Goal: Transaction & Acquisition: Purchase product/service

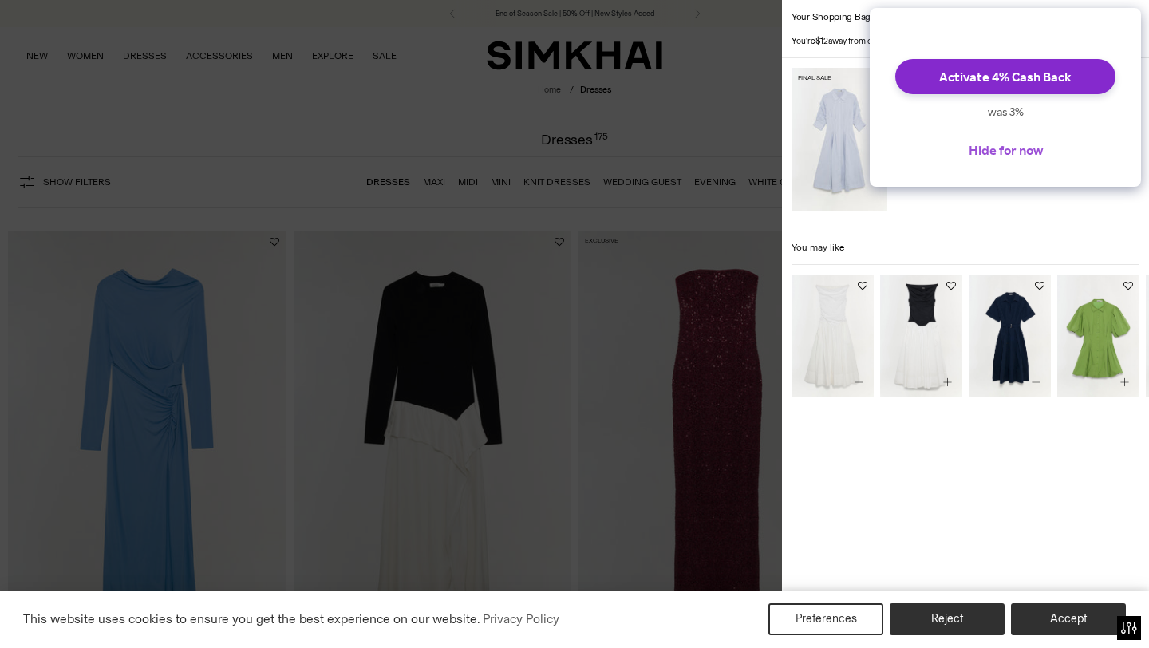
click at [1015, 160] on button "Hide for now" at bounding box center [1006, 149] width 100 height 35
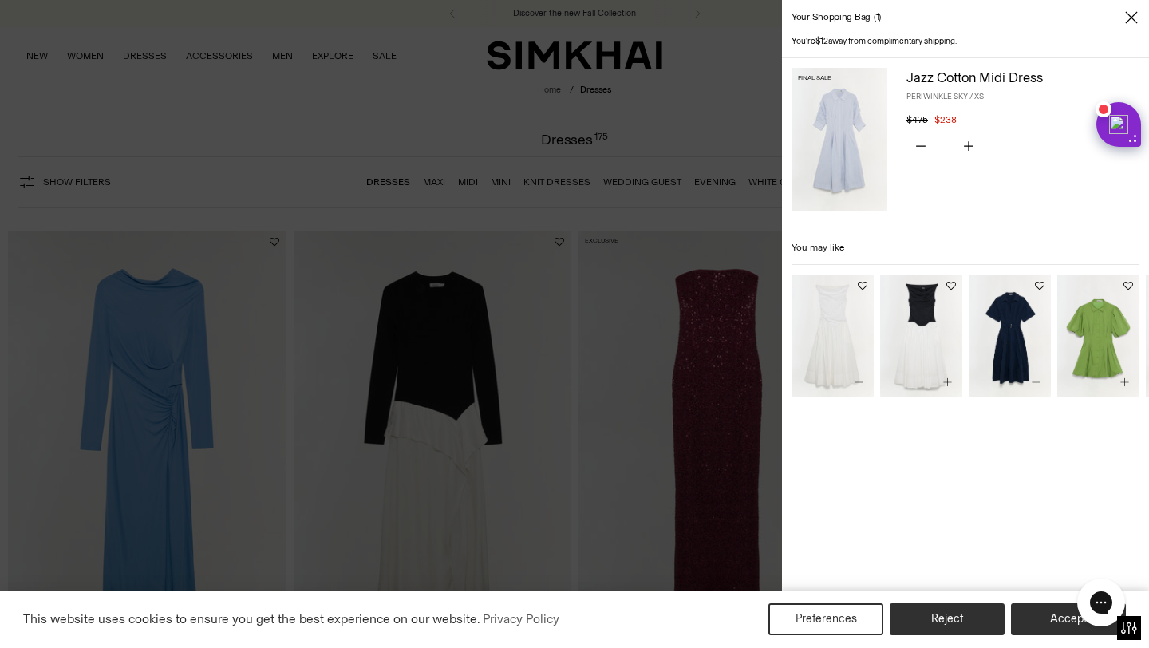
click at [838, 132] on img at bounding box center [840, 140] width 96 height 144
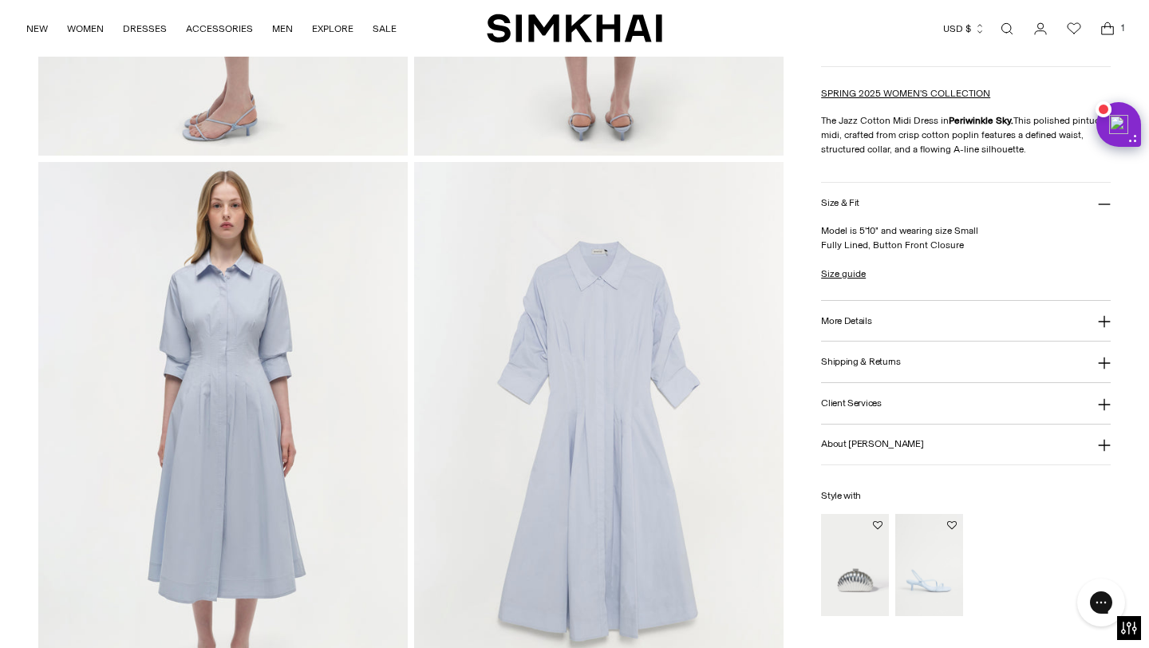
scroll to position [1078, 0]
click at [895, 440] on h3 "About Jonathan Simkhai" at bounding box center [872, 444] width 102 height 10
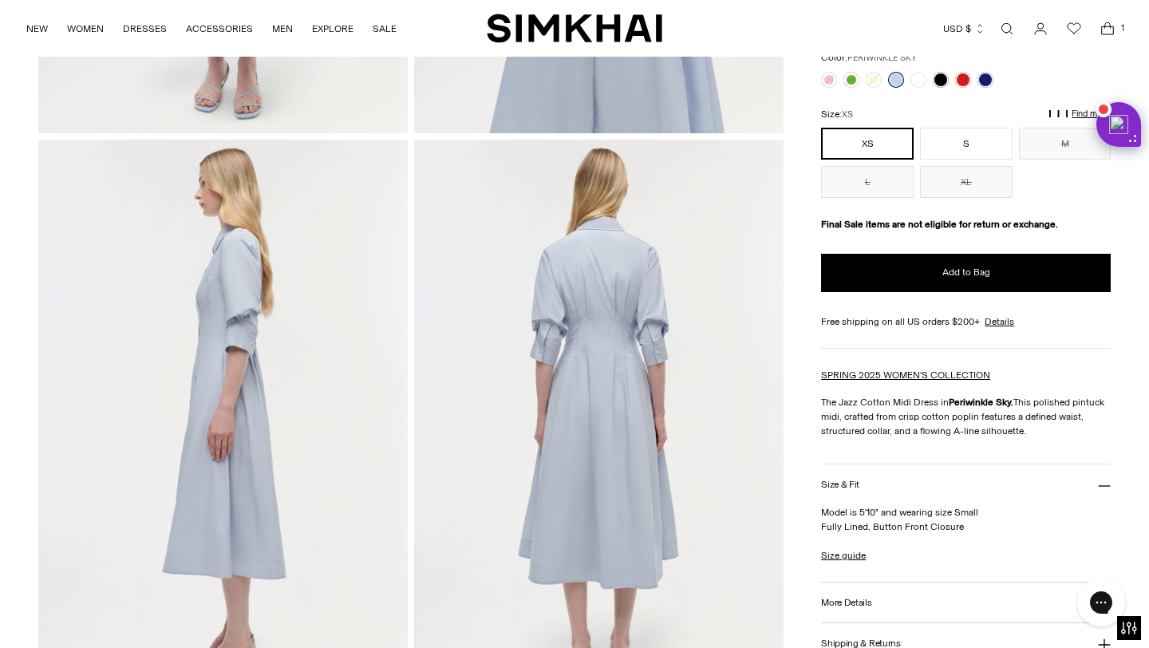
scroll to position [515, 0]
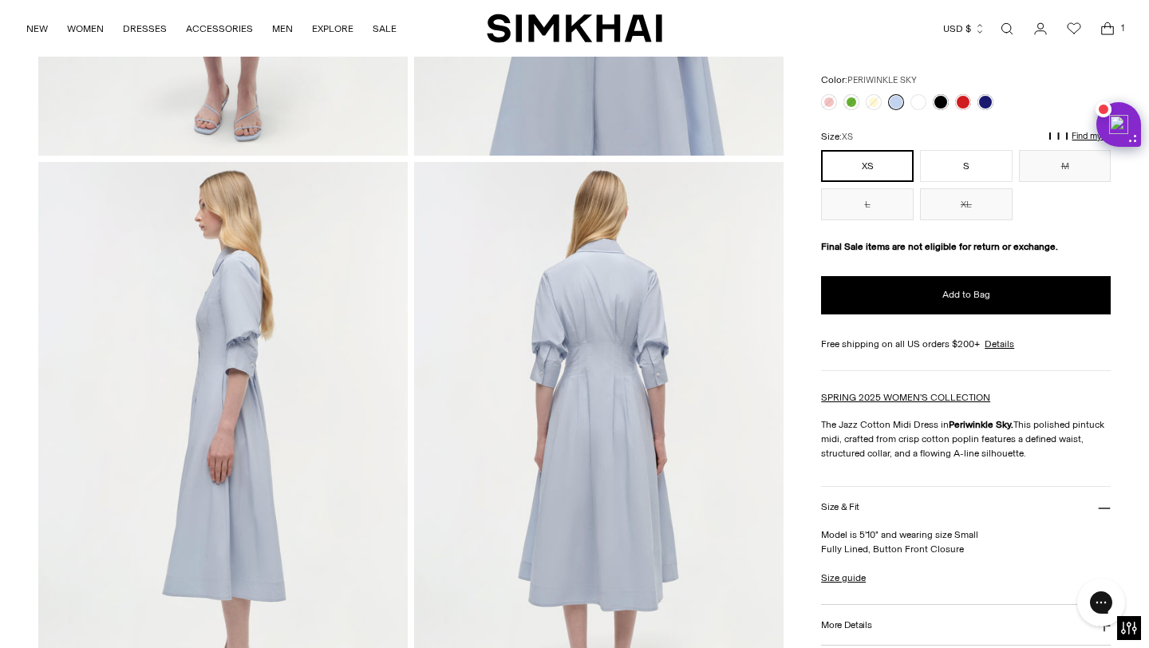
click at [1107, 30] on icon "Open cart modal" at bounding box center [1107, 29] width 22 height 16
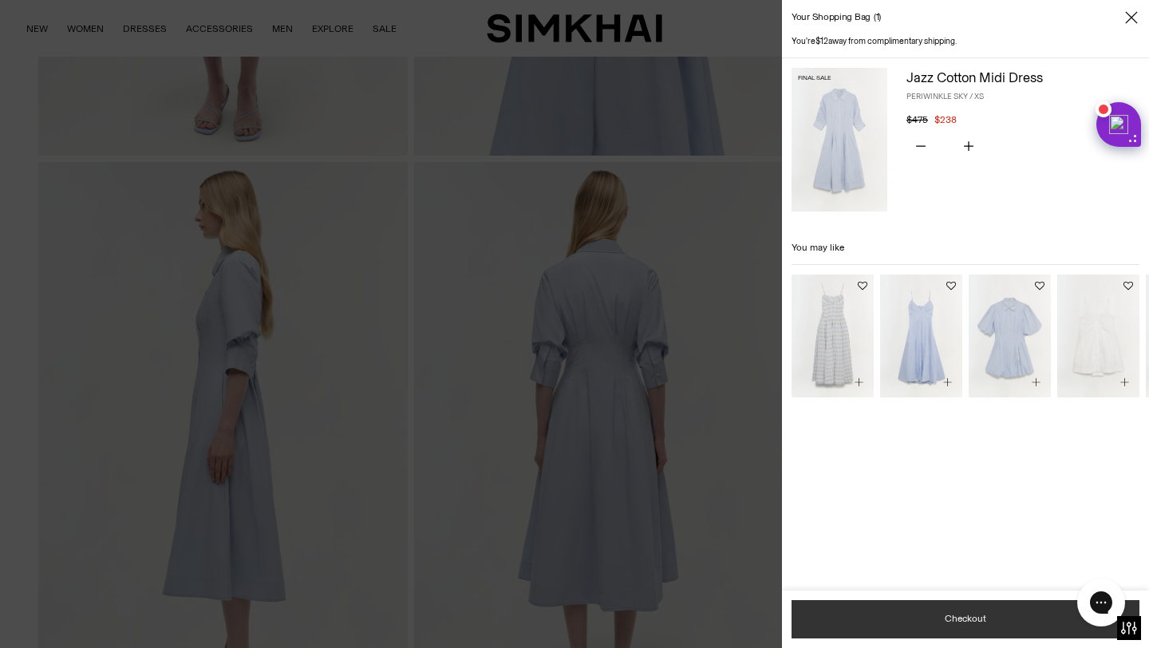
click at [962, 622] on button "Checkout" at bounding box center [966, 619] width 348 height 38
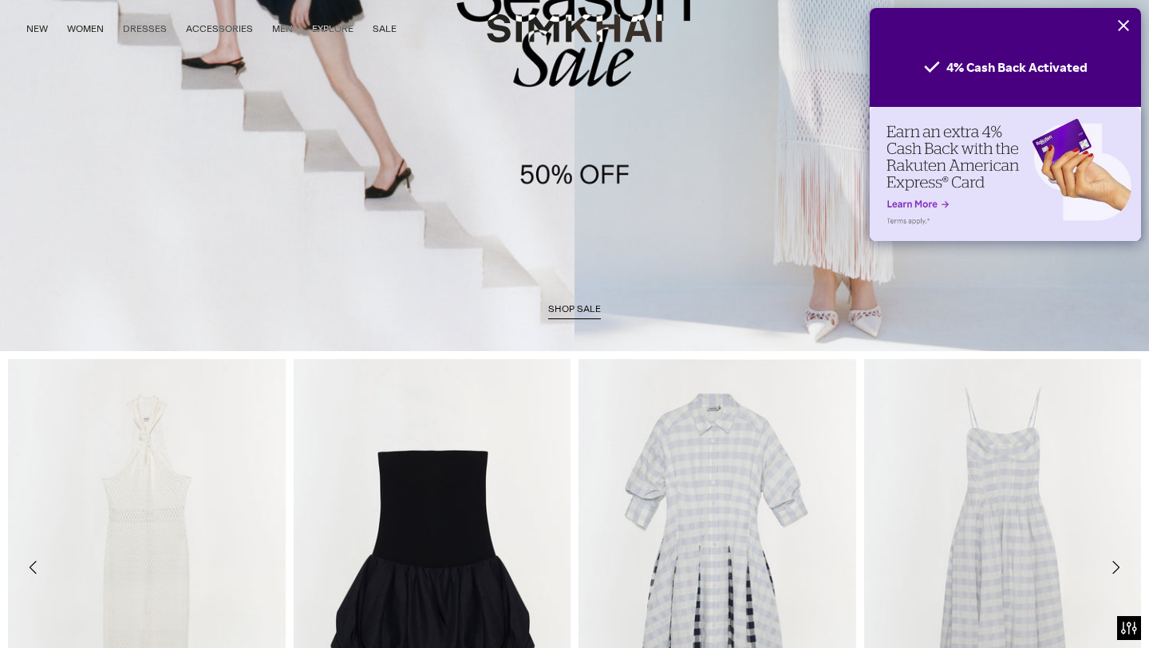
scroll to position [334, 0]
click at [1127, 27] on icon "Close" at bounding box center [1123, 25] width 13 height 13
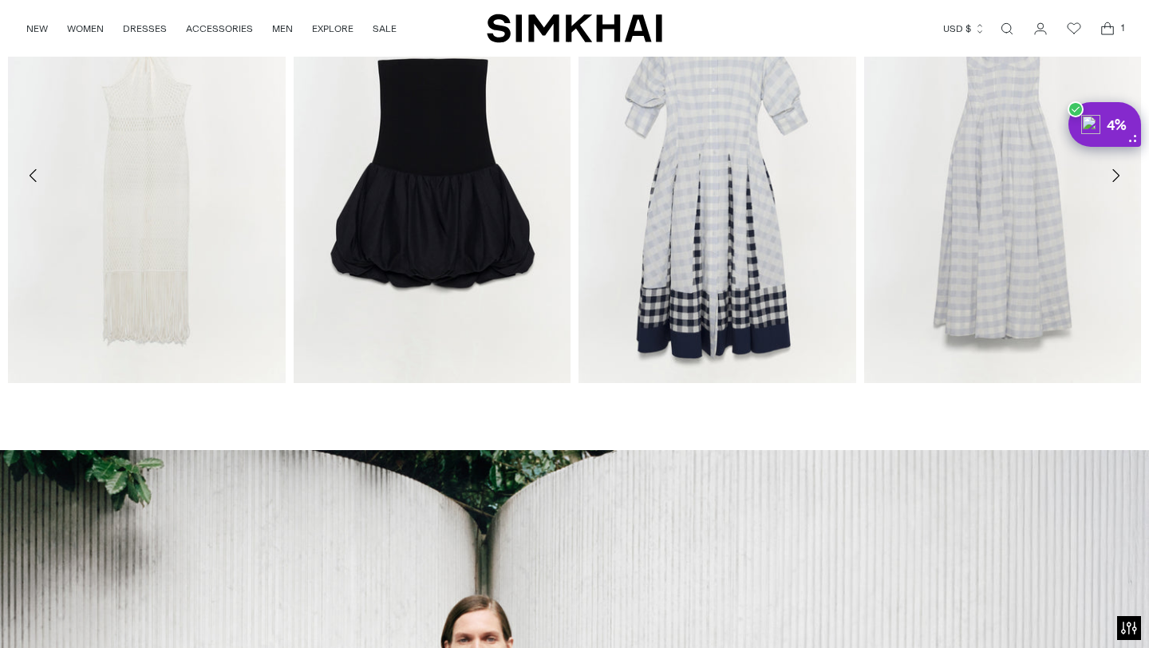
click at [1106, 30] on icon "Open cart modal" at bounding box center [1107, 29] width 22 height 16
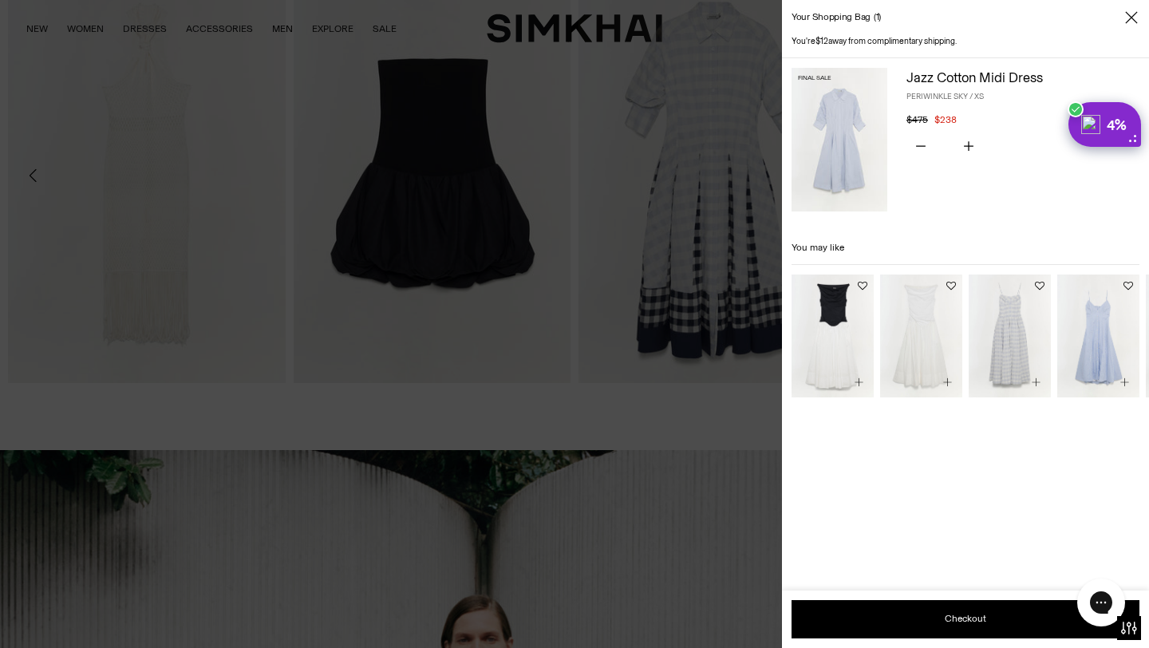
scroll to position [0, 0]
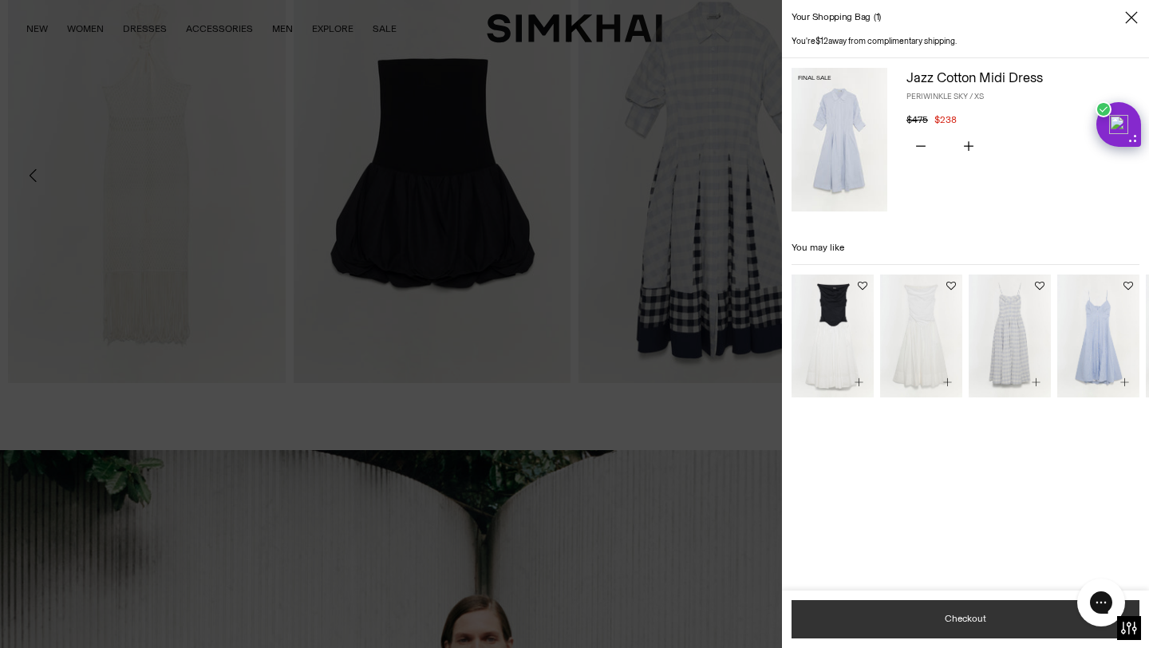
click at [955, 619] on button "Checkout" at bounding box center [966, 619] width 348 height 38
